Goal: Information Seeking & Learning: Learn about a topic

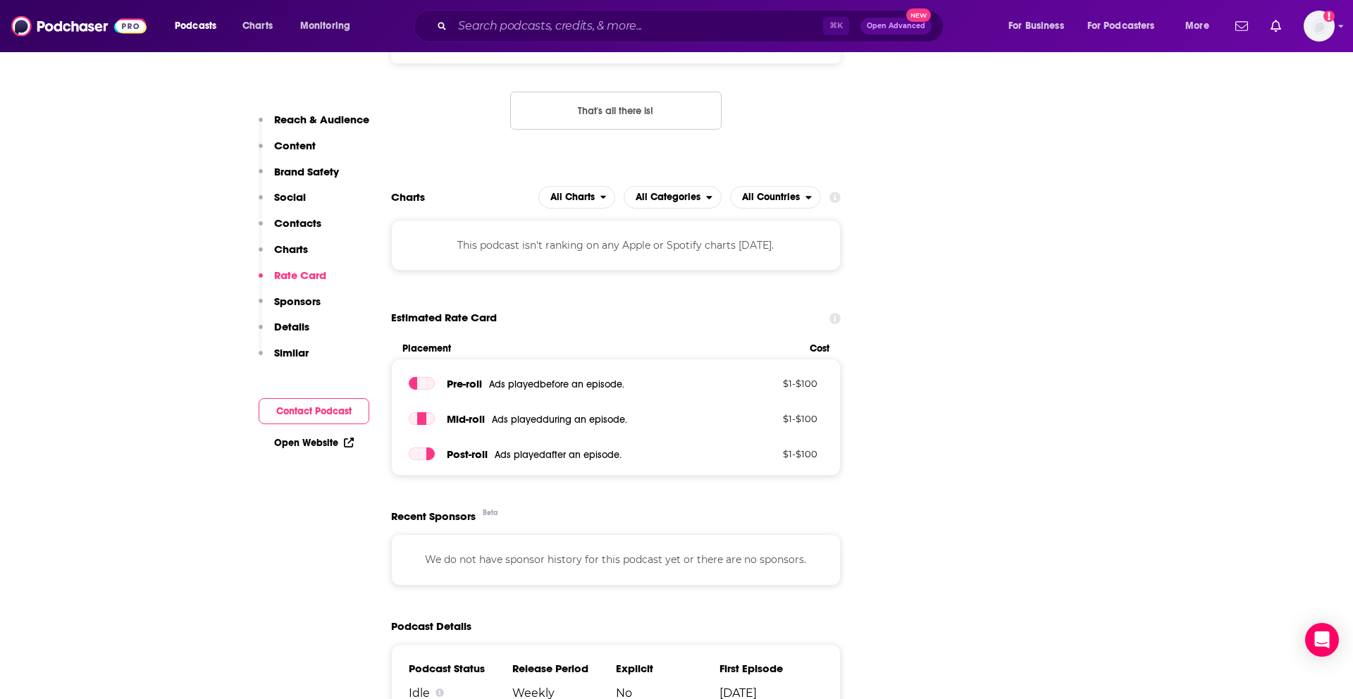
click at [579, 12] on div "⌘ K Open Advanced New" at bounding box center [679, 26] width 530 height 32
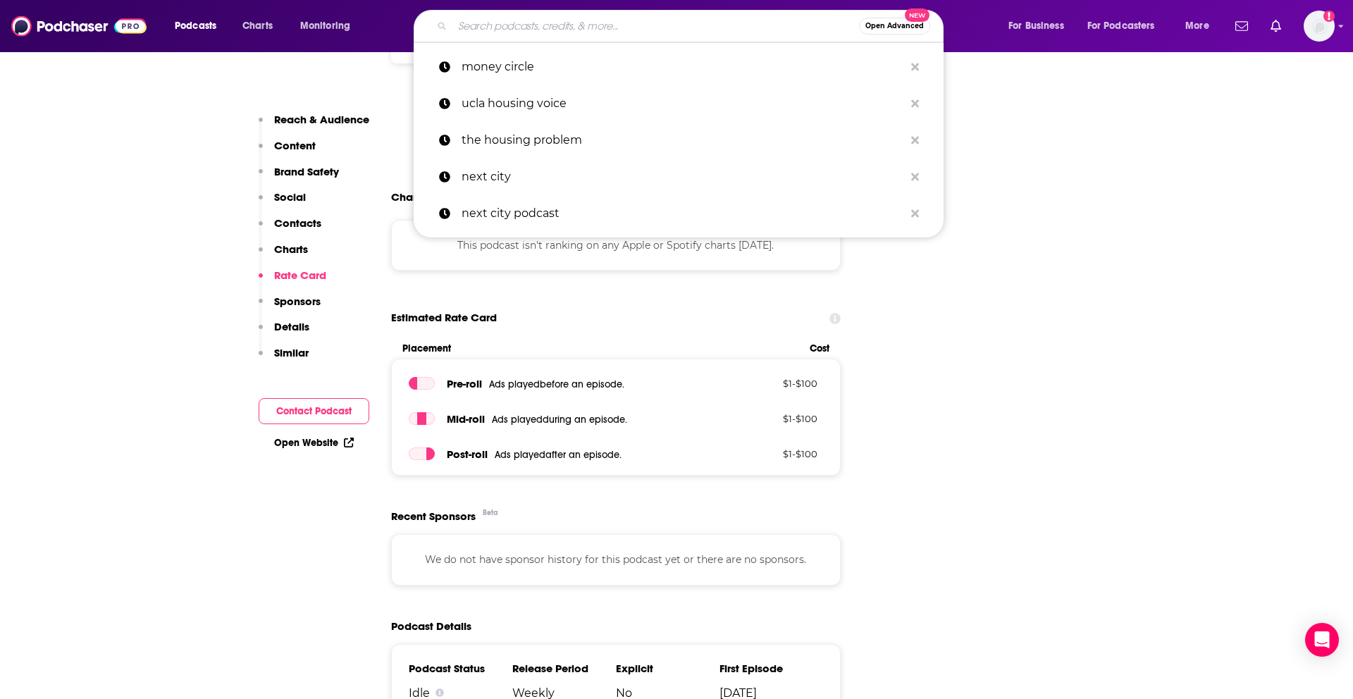
click at [579, 23] on input "Search podcasts, credits, & more..." at bounding box center [655, 26] width 407 height 23
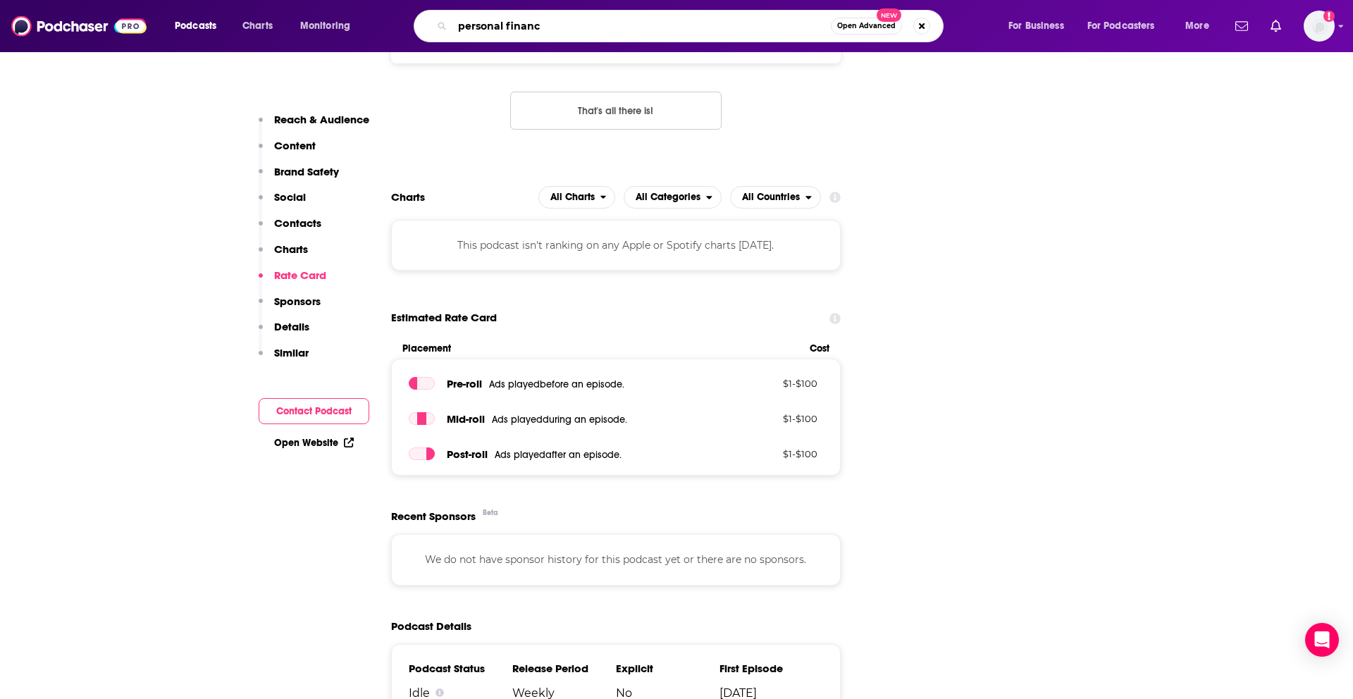
type input "personal finance"
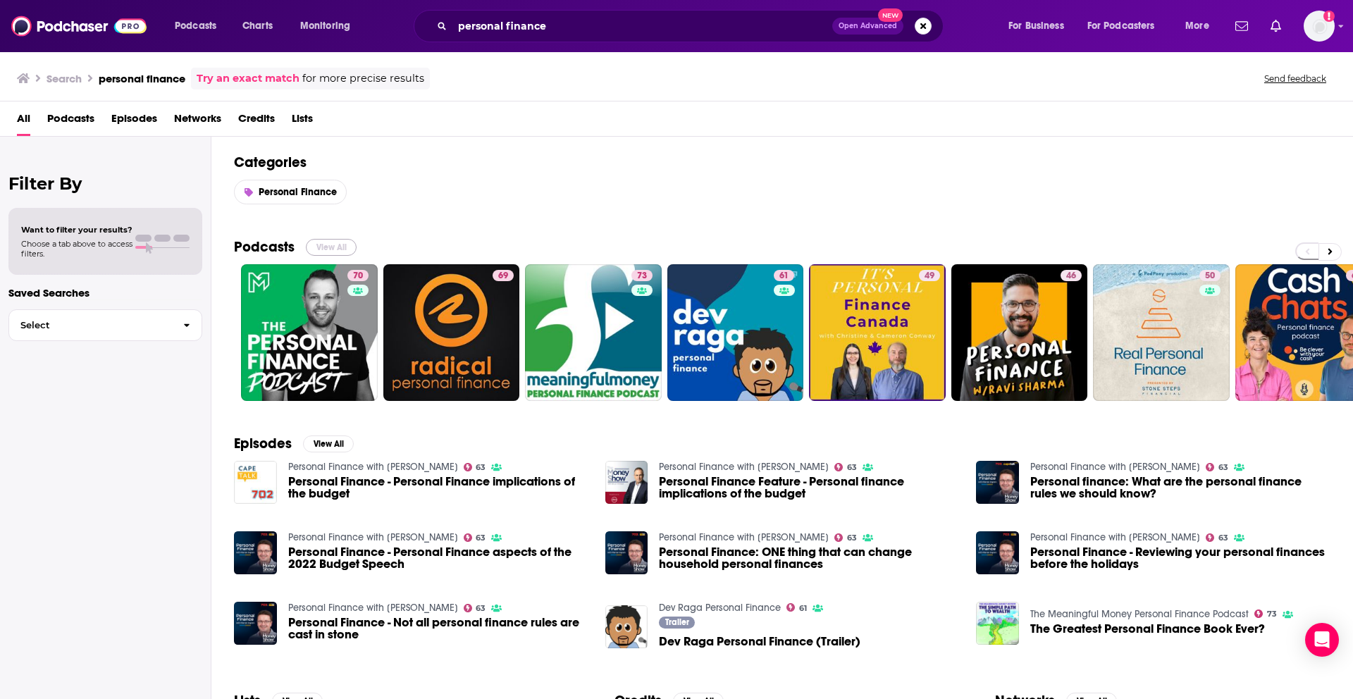
click at [326, 250] on button "View All" at bounding box center [331, 247] width 51 height 17
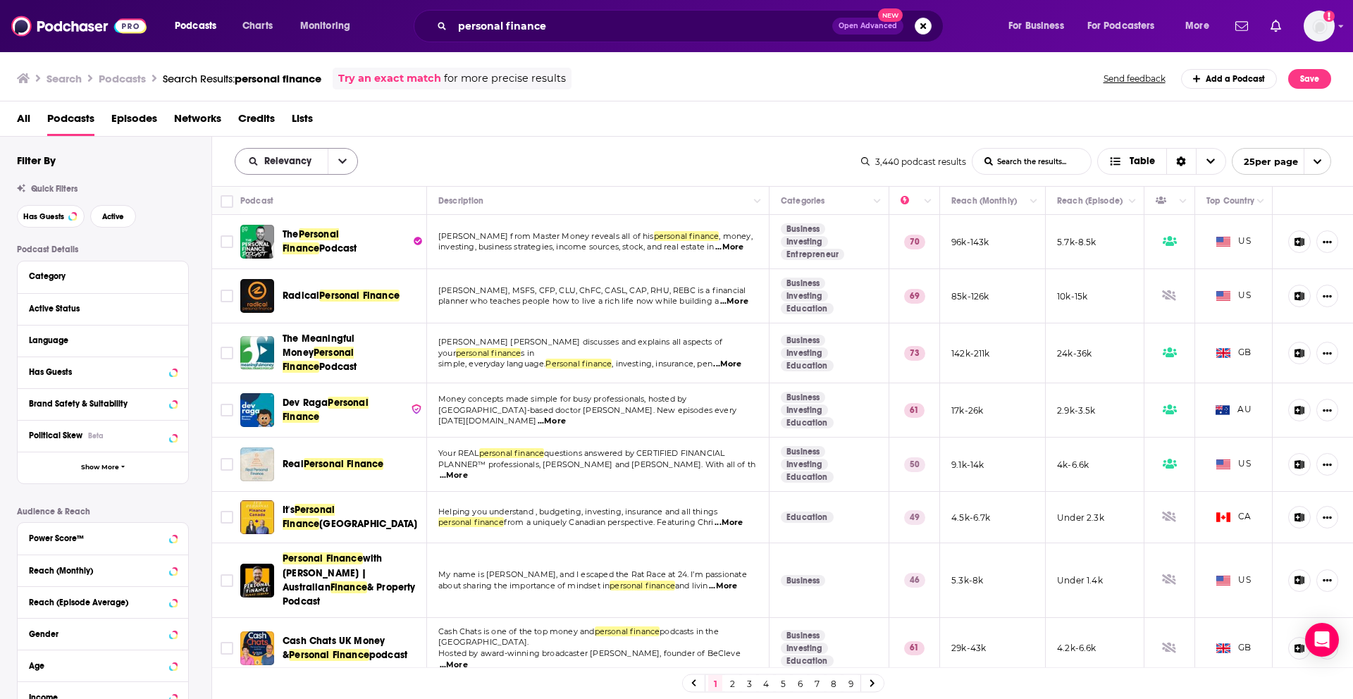
click at [335, 159] on button "open menu" at bounding box center [343, 161] width 30 height 25
click at [308, 206] on span "By Rating" at bounding box center [305, 210] width 83 height 8
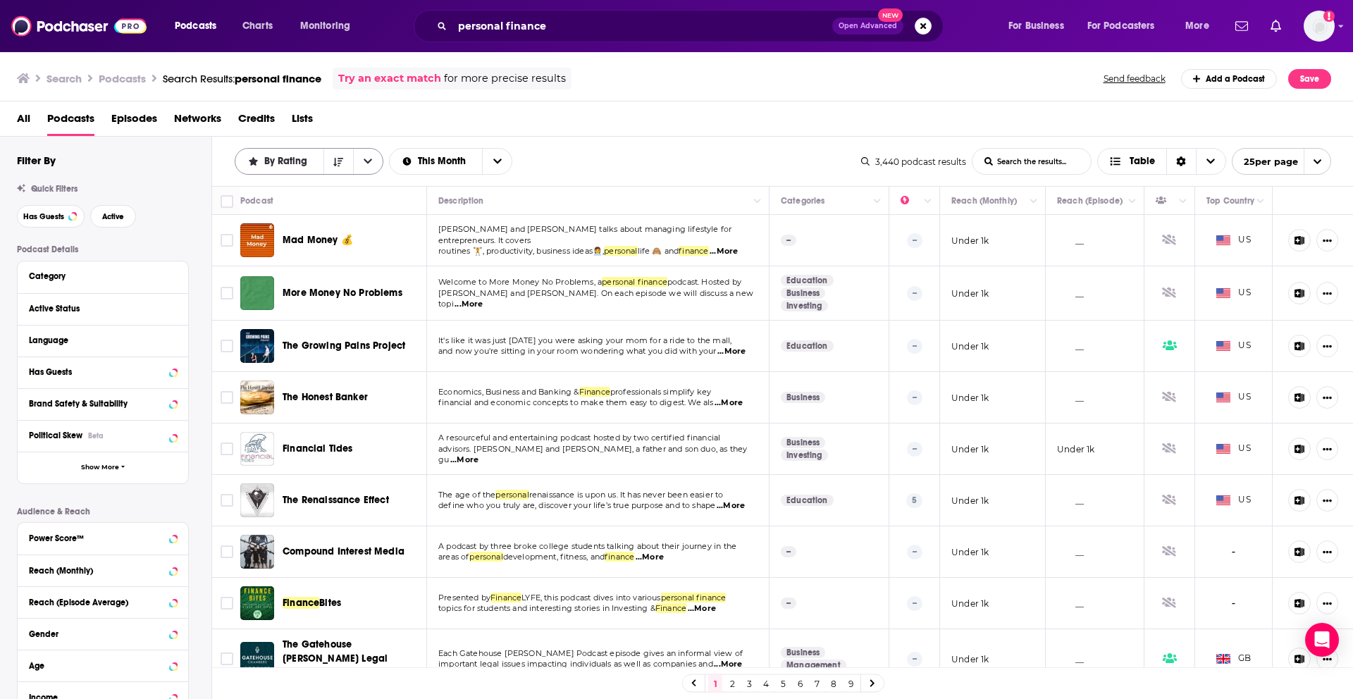
click at [299, 162] on span "By Rating" at bounding box center [288, 161] width 48 height 10
click at [296, 278] on span "Power Score" at bounding box center [318, 282] width 109 height 8
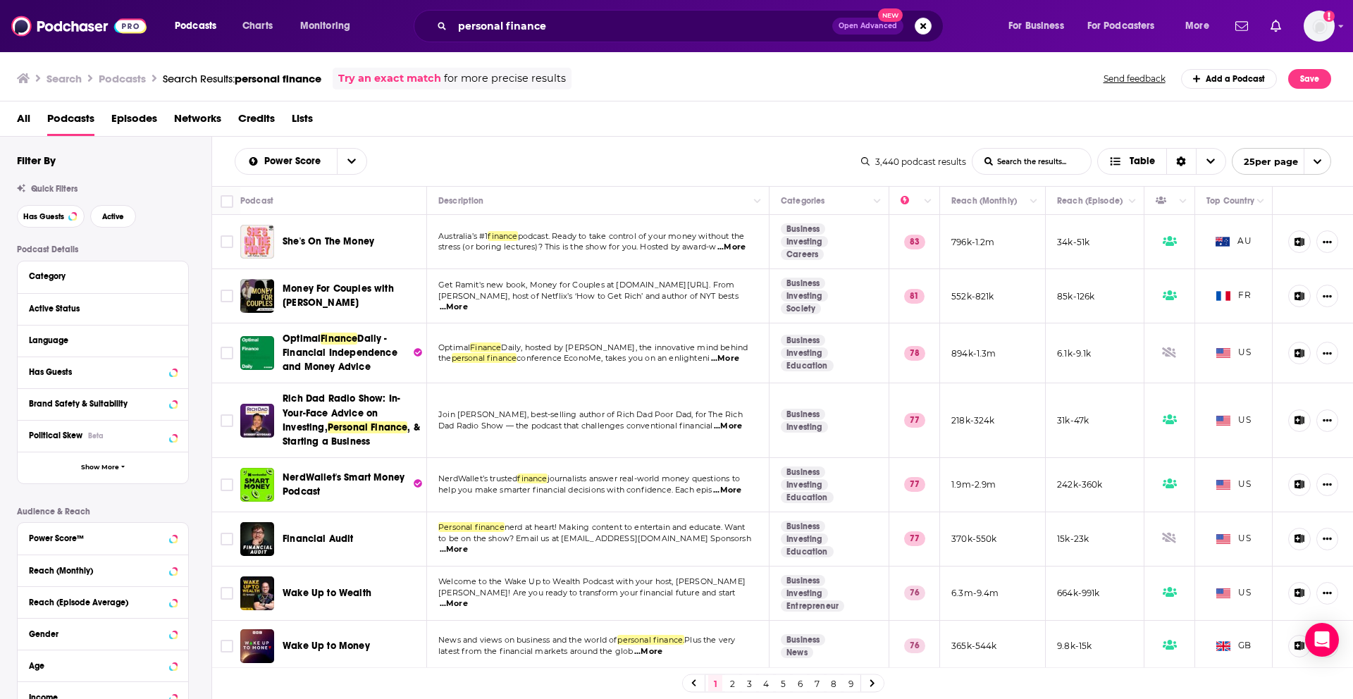
click at [333, 240] on span "She's On The Money" at bounding box center [329, 241] width 92 height 12
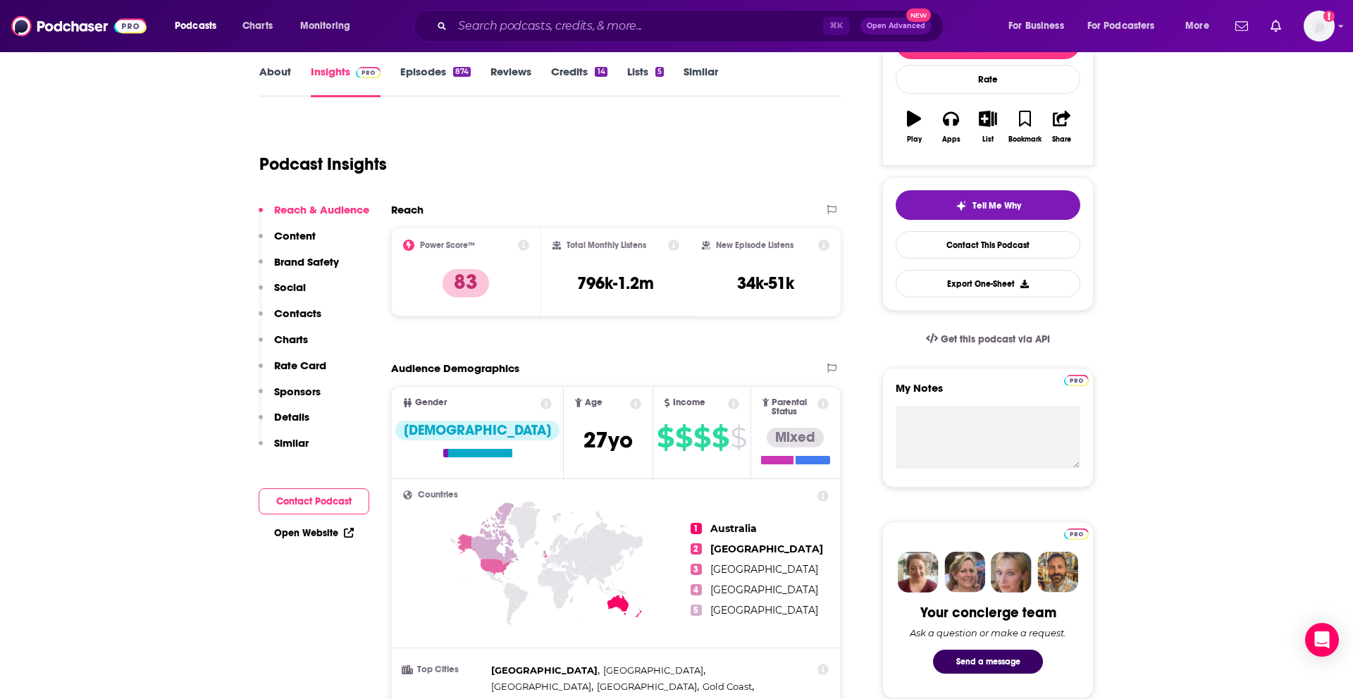
scroll to position [284, 0]
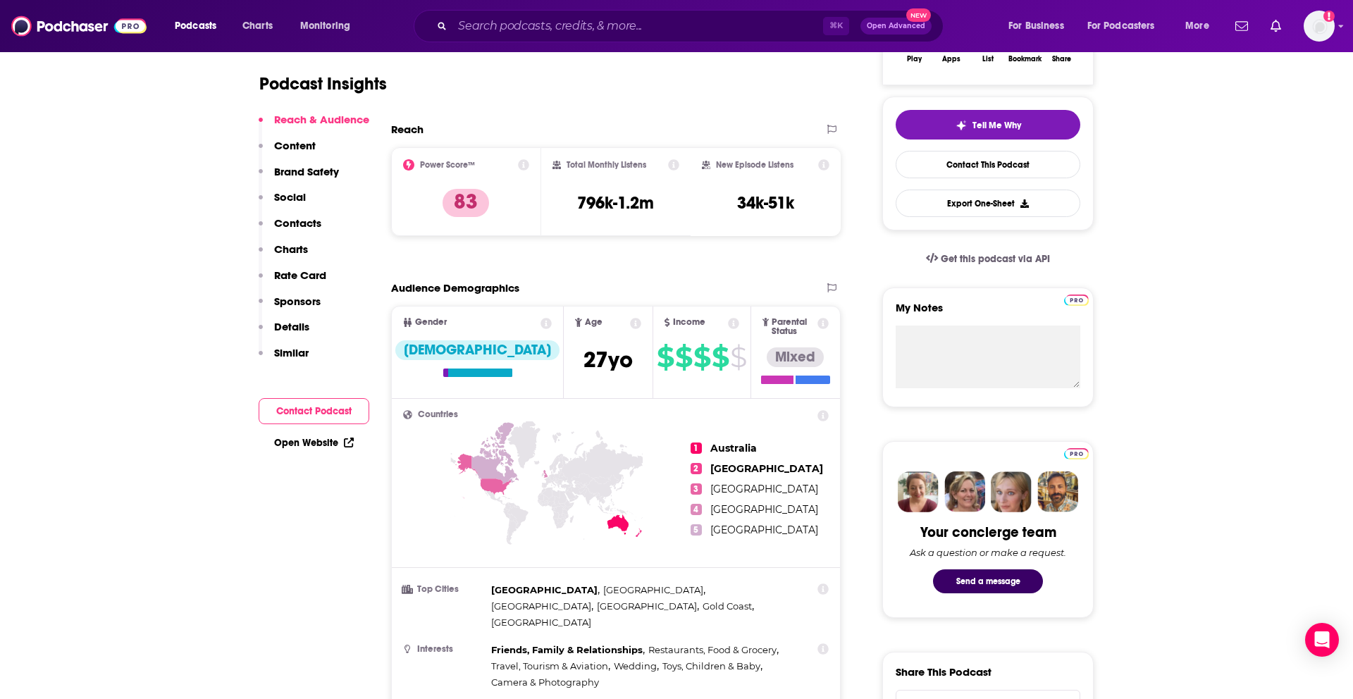
click at [492, 482] on icon at bounding box center [483, 475] width 56 height 45
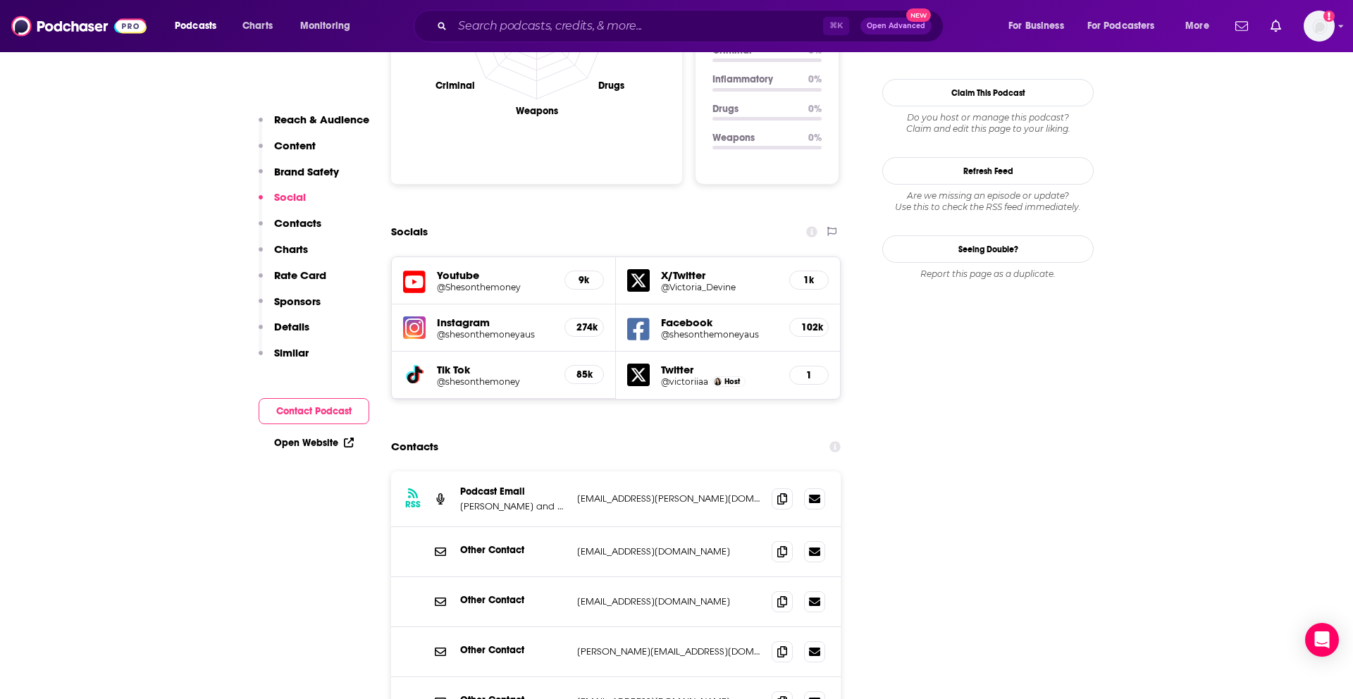
scroll to position [1494, 0]
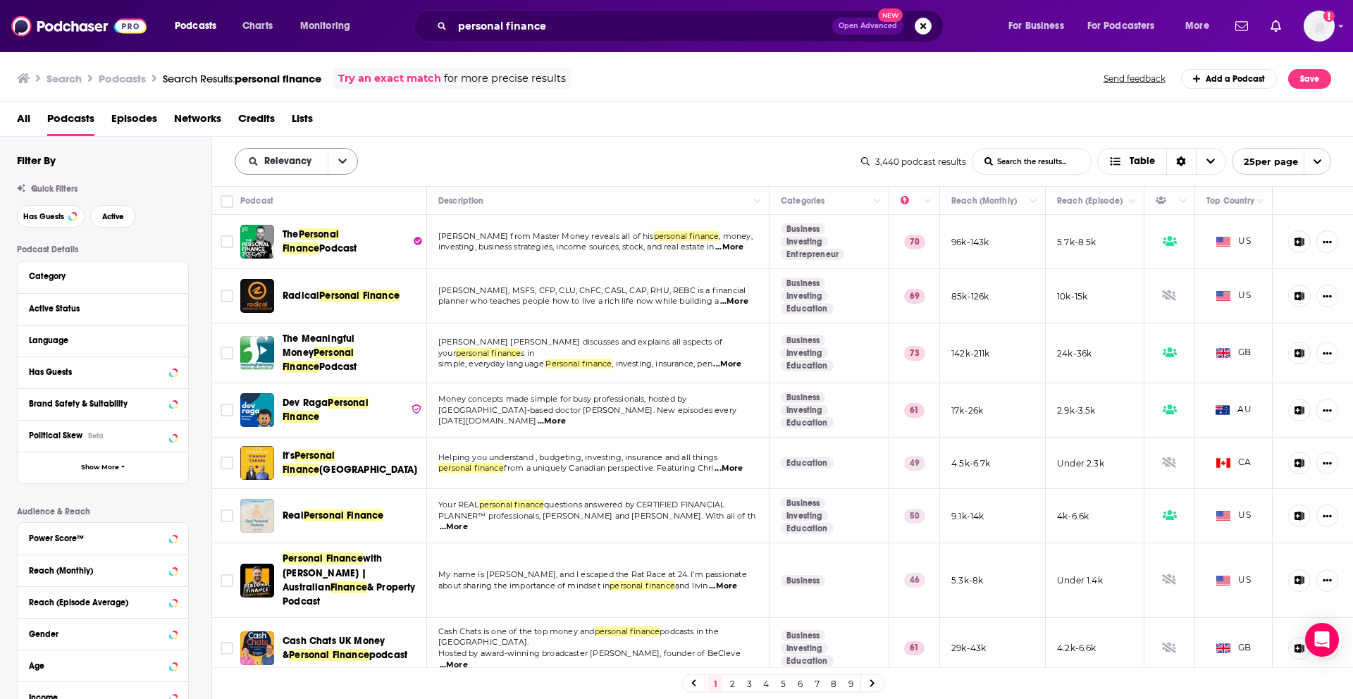
click at [342, 171] on button "open menu" at bounding box center [343, 161] width 30 height 25
click at [275, 283] on span "Power Score" at bounding box center [305, 282] width 83 height 8
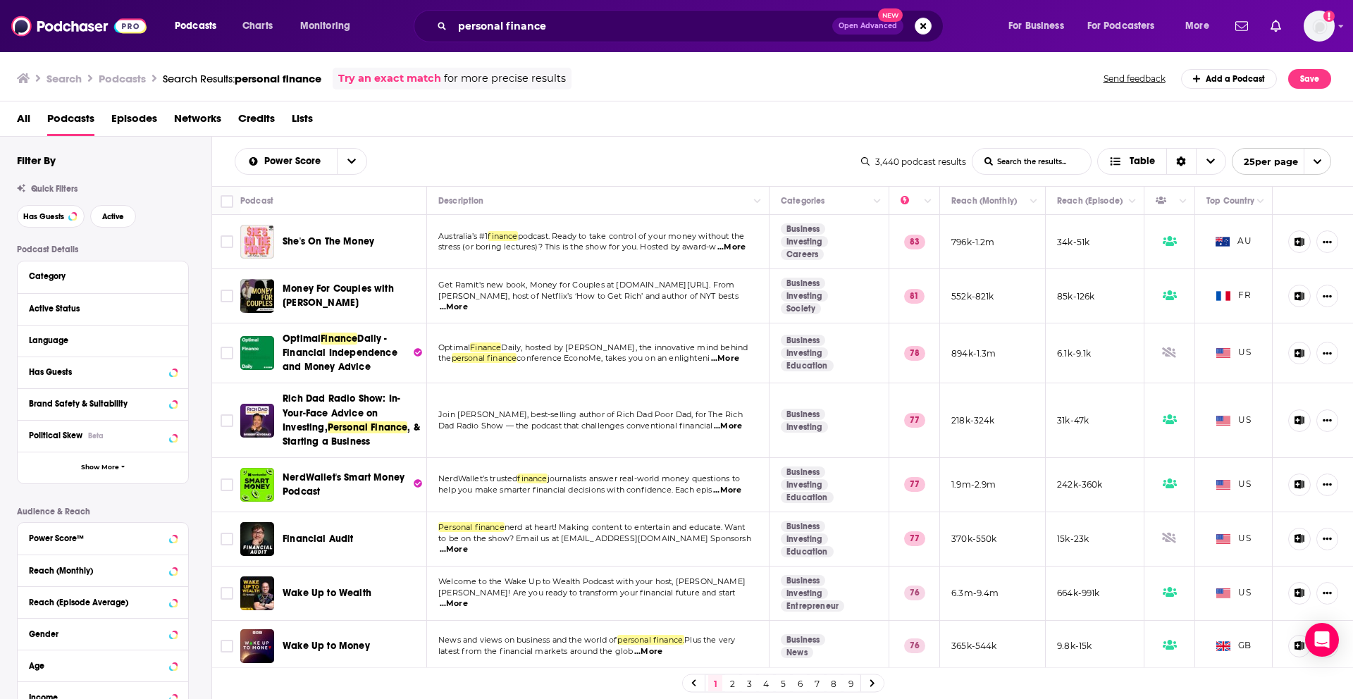
click at [583, 130] on div "All Podcasts Episodes Networks Credits Lists" at bounding box center [679, 121] width 1325 height 29
click at [707, 443] on td "Join [PERSON_NAME], best-selling author of Rich Dad Poor Dad, for The Rich Dad …" at bounding box center [598, 420] width 342 height 74
